Goal: Transaction & Acquisition: Obtain resource

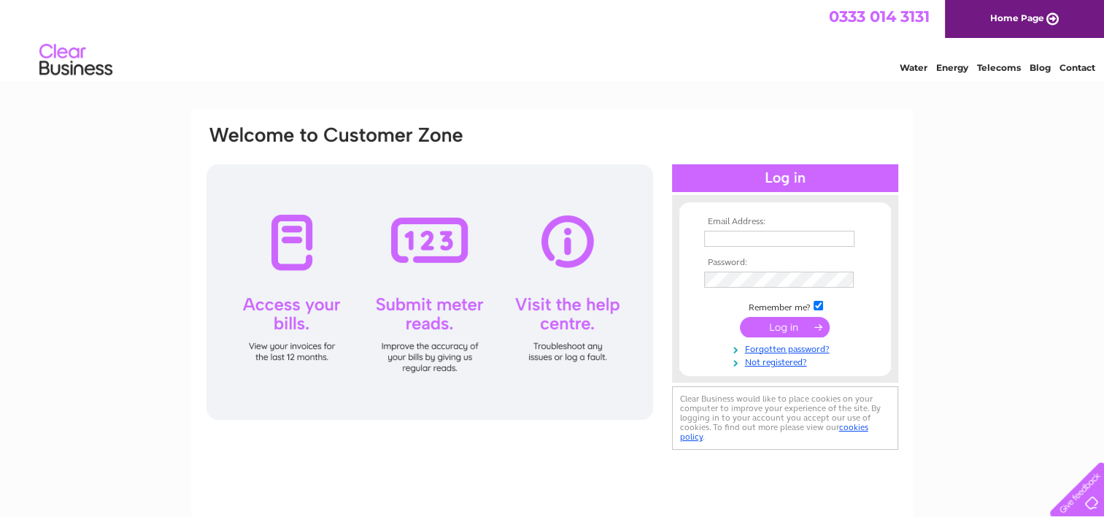
type input "secretary@irgc.co.uk"
click at [775, 322] on input "submit" at bounding box center [785, 327] width 90 height 20
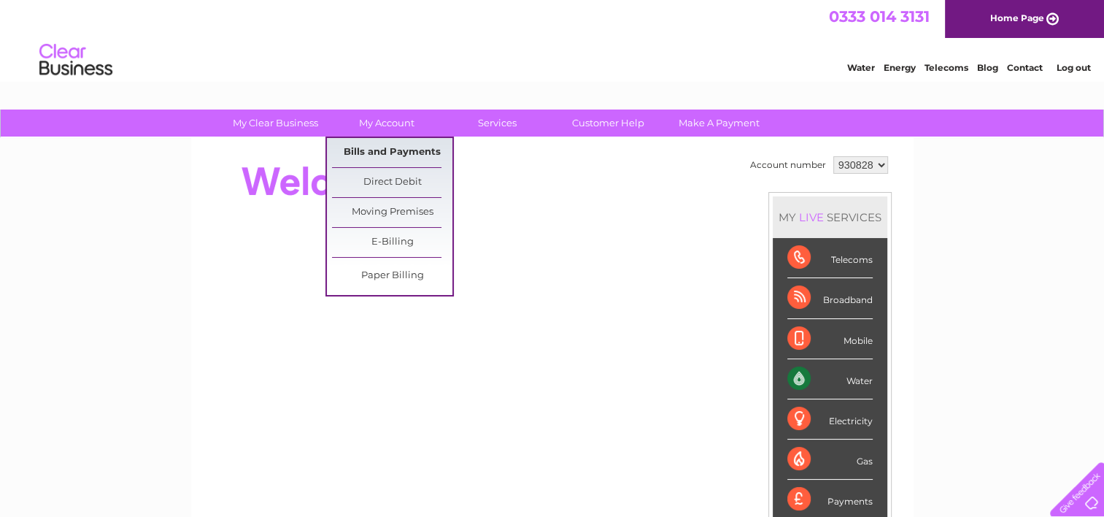
click at [382, 144] on link "Bills and Payments" at bounding box center [392, 152] width 120 height 29
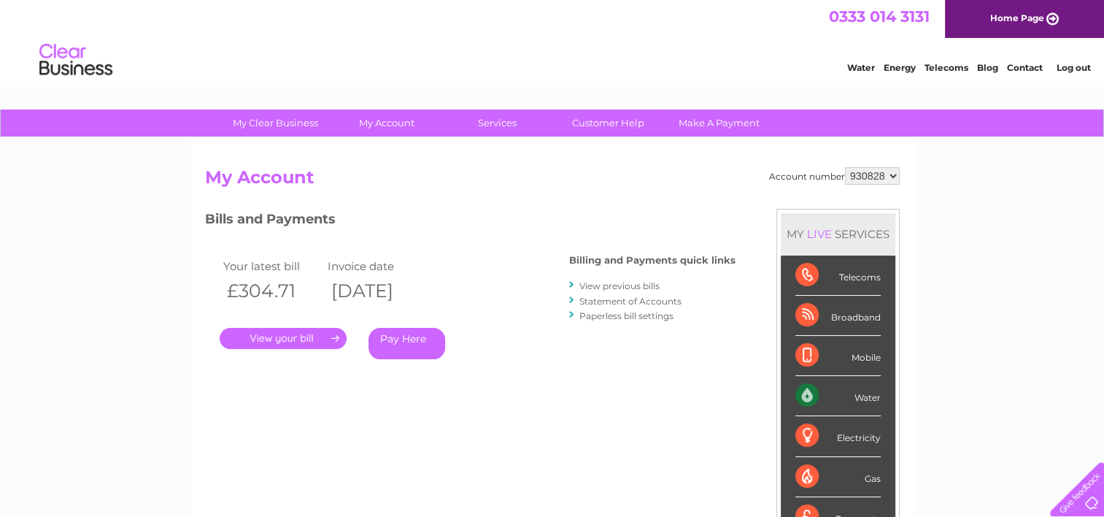
click at [299, 332] on link "." at bounding box center [283, 338] width 127 height 21
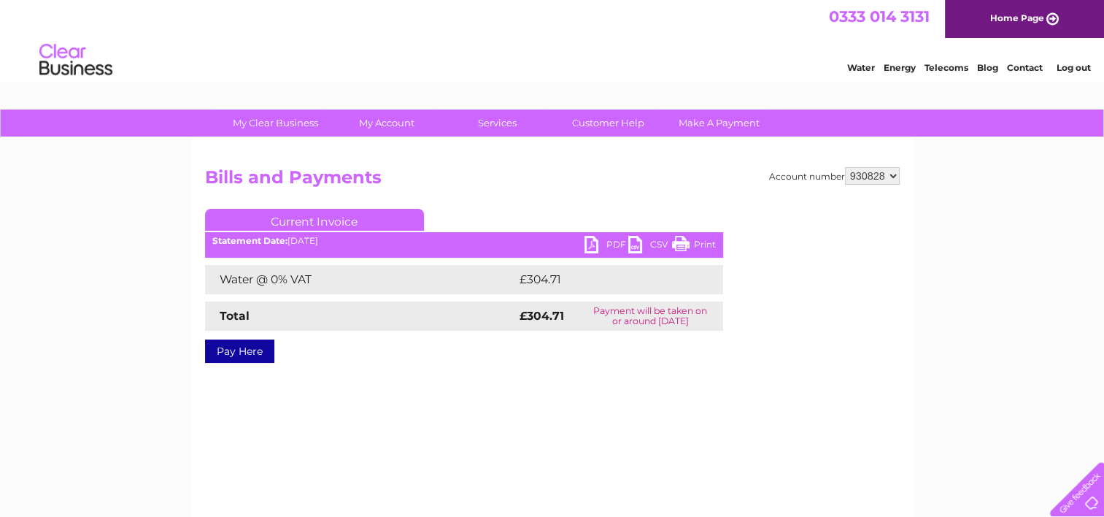
click at [601, 236] on link "PDF" at bounding box center [606, 246] width 44 height 21
